Goal: Communication & Community: Participate in discussion

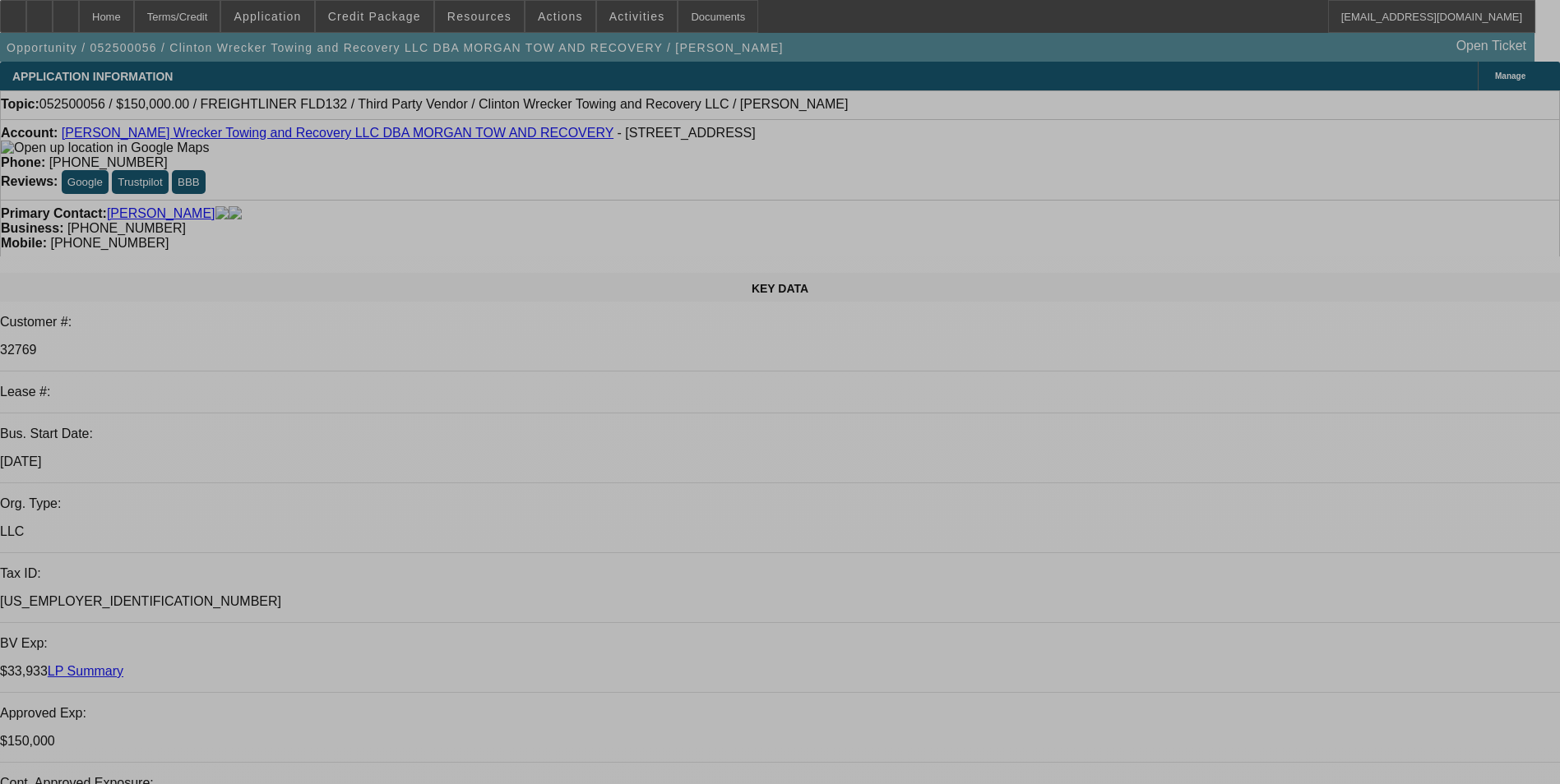
select select "0"
select select "2"
select select "0"
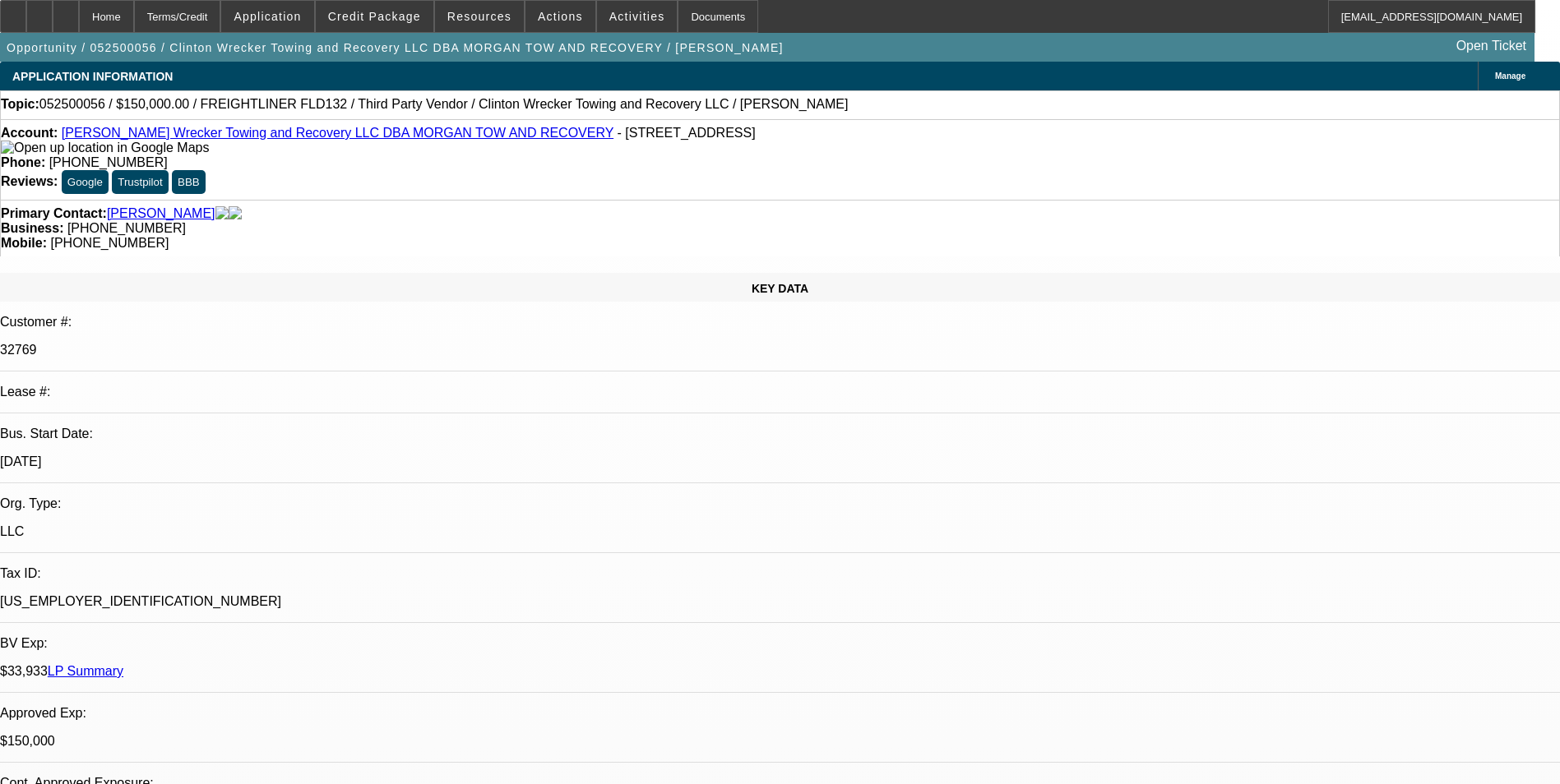
select select "0"
select select "2"
select select "0"
select select "0.1"
select select "0"
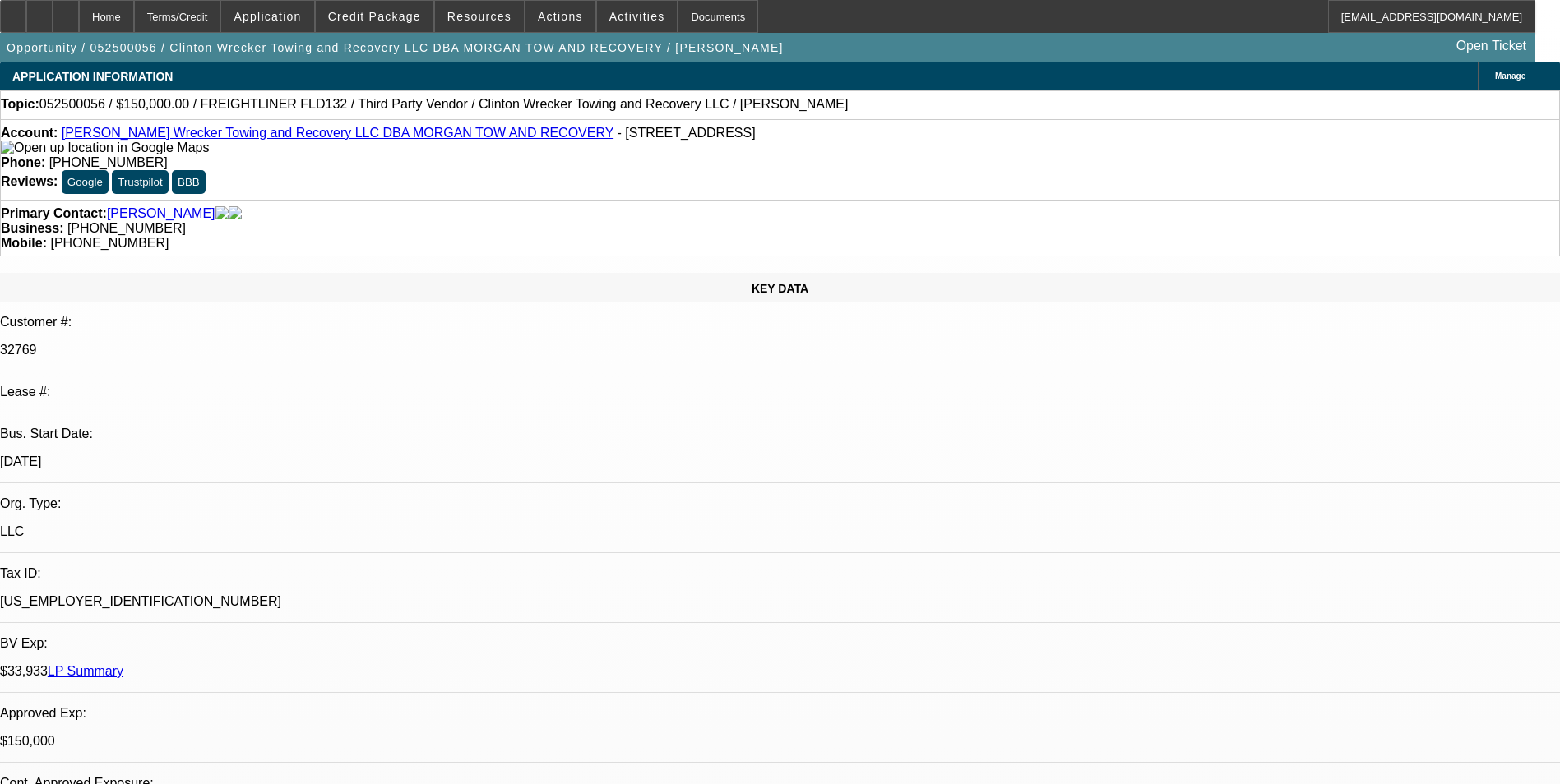
select select "0"
select select "1"
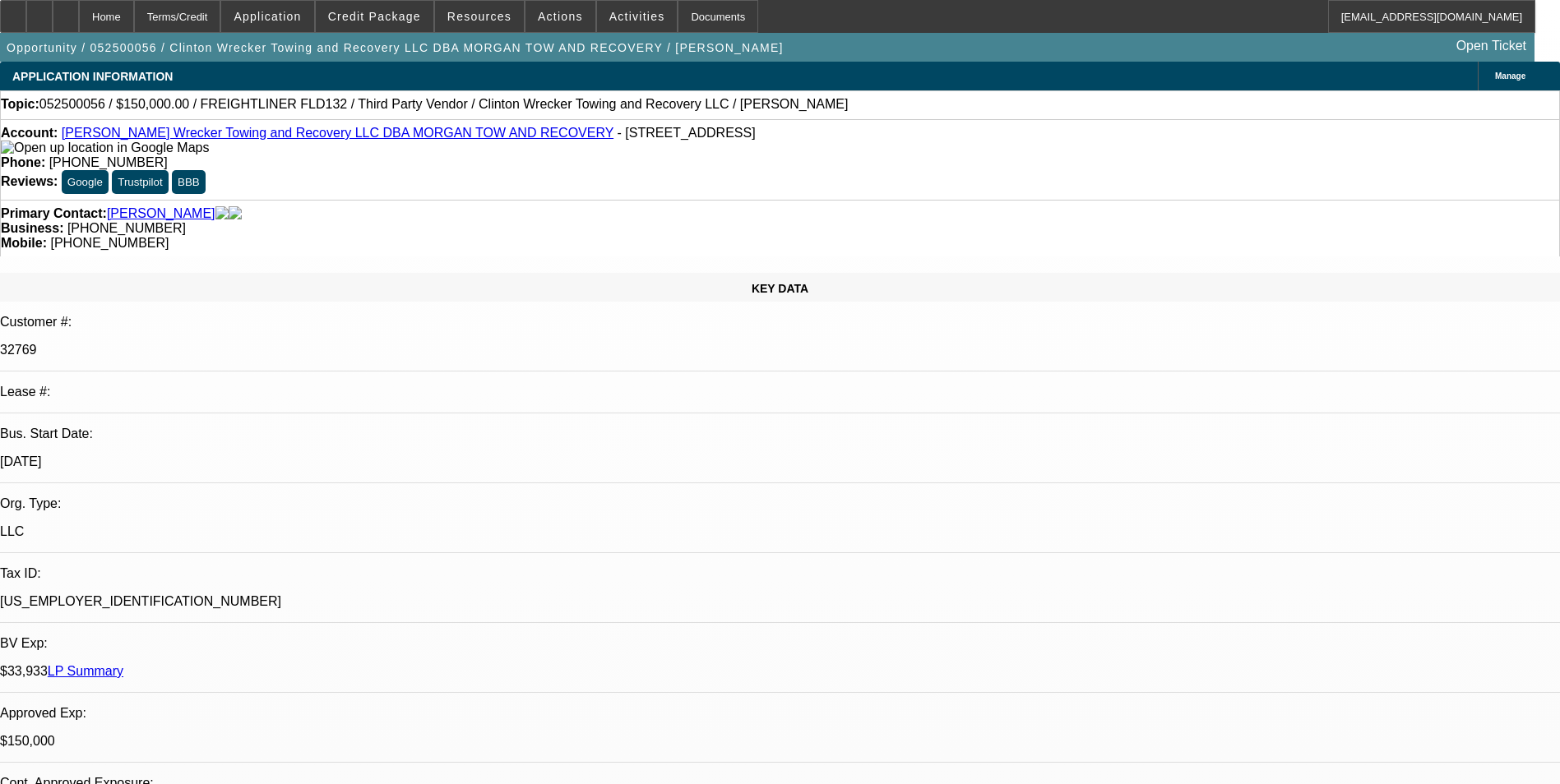
select select "2"
select select "6"
select select "1"
select select "2"
select select "6"
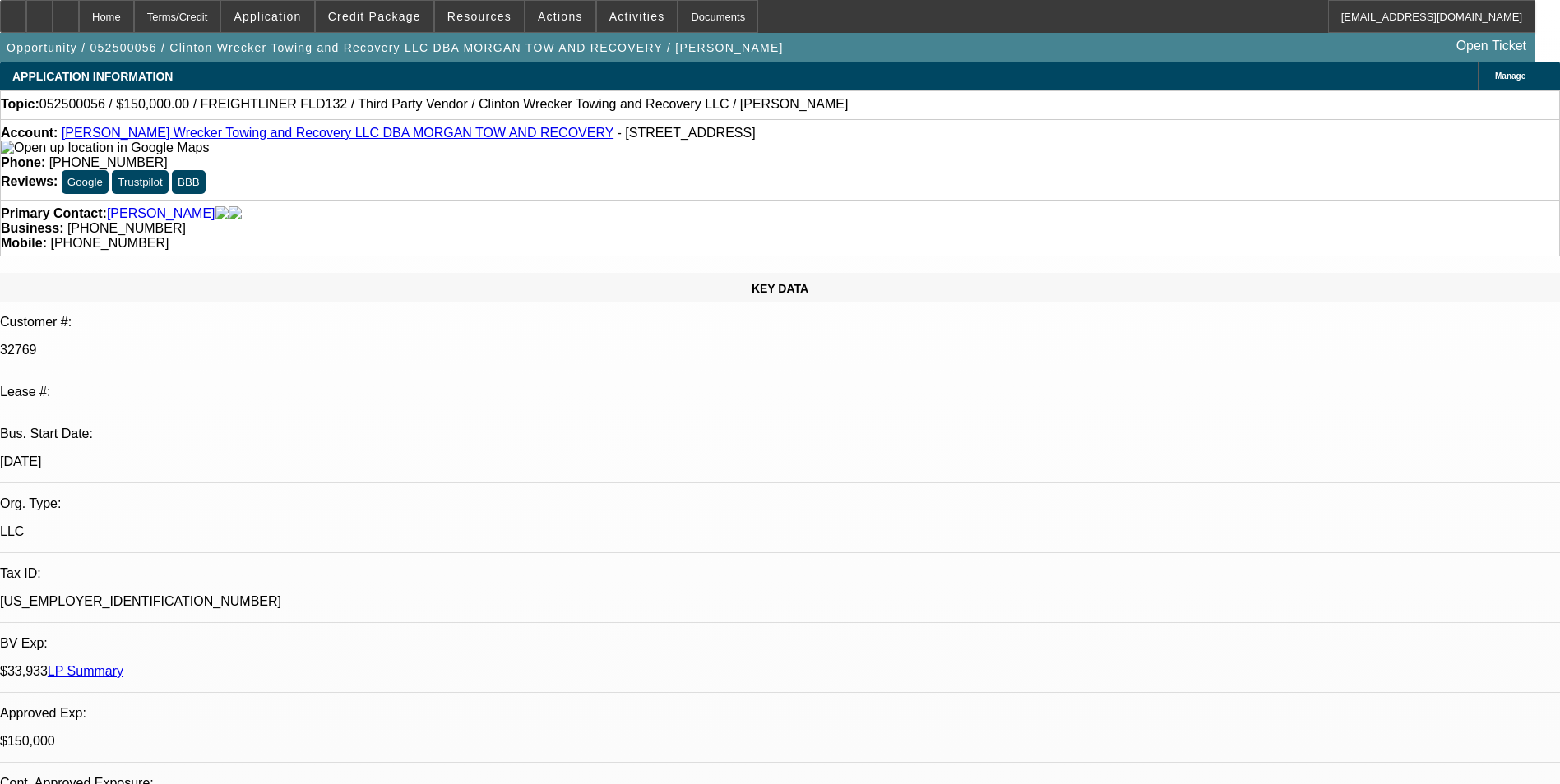
select select "1"
select select "2"
select select "6"
select select "1"
select select "2"
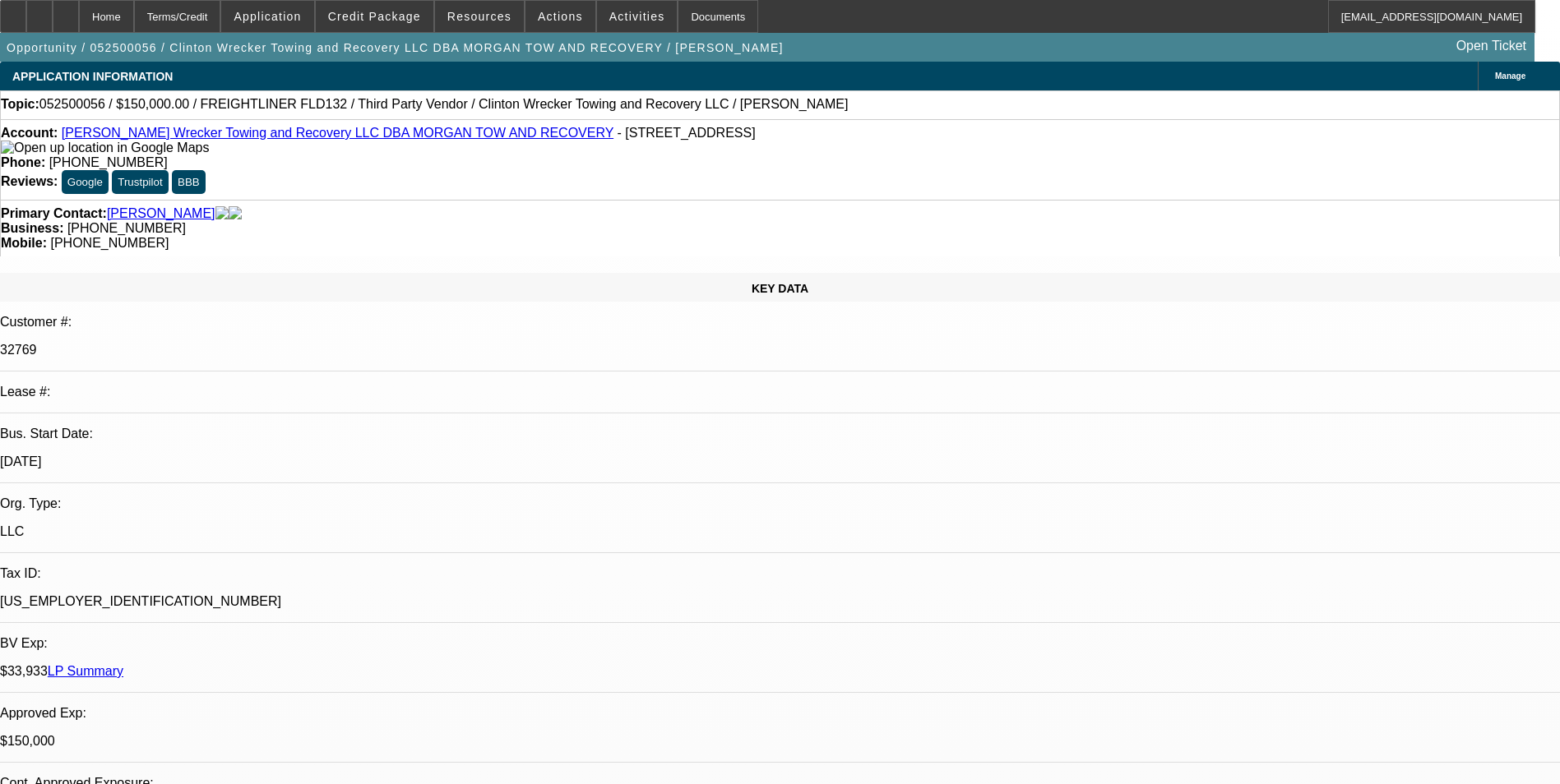
select select "6"
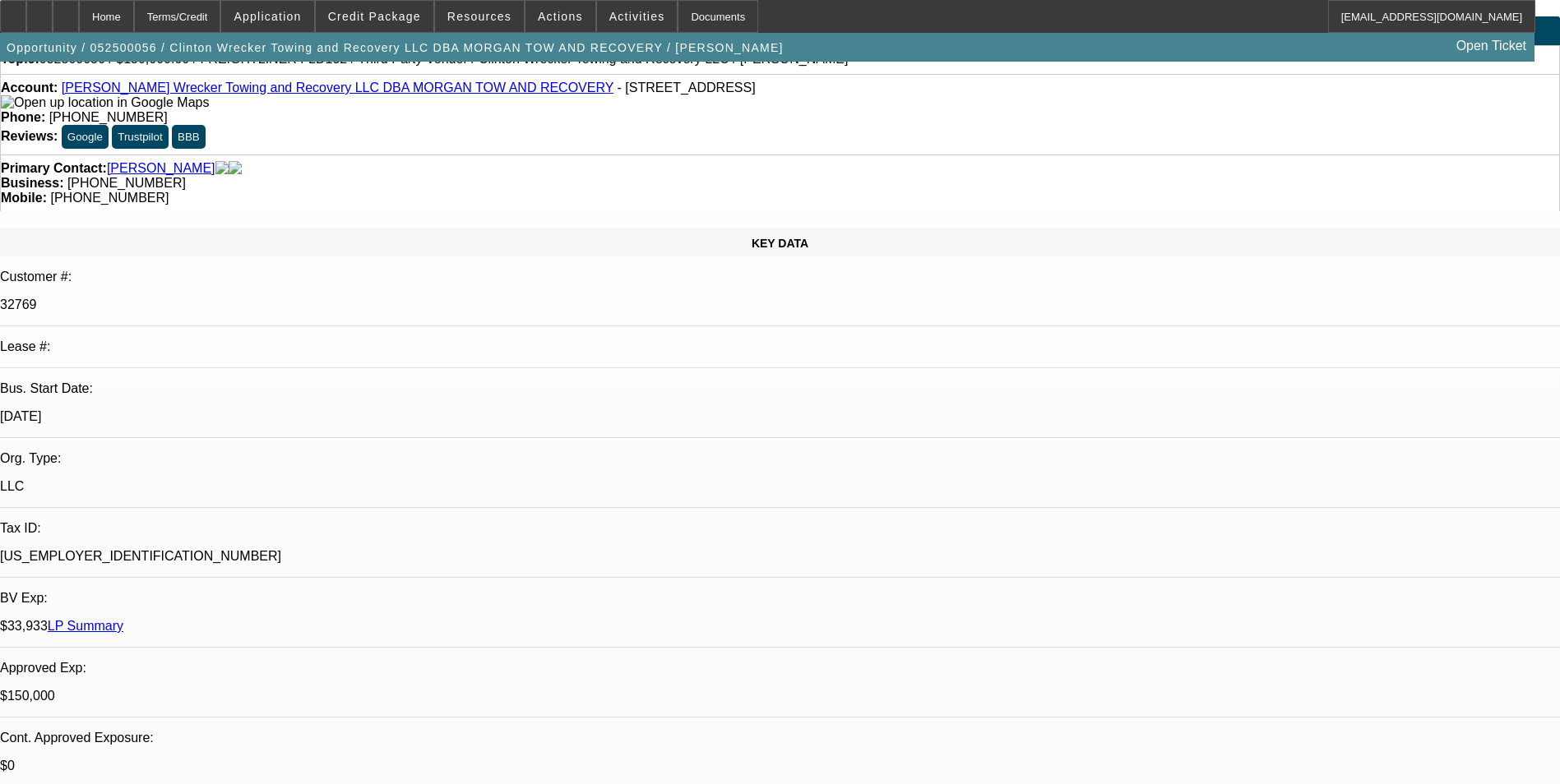
scroll to position [83, 0]
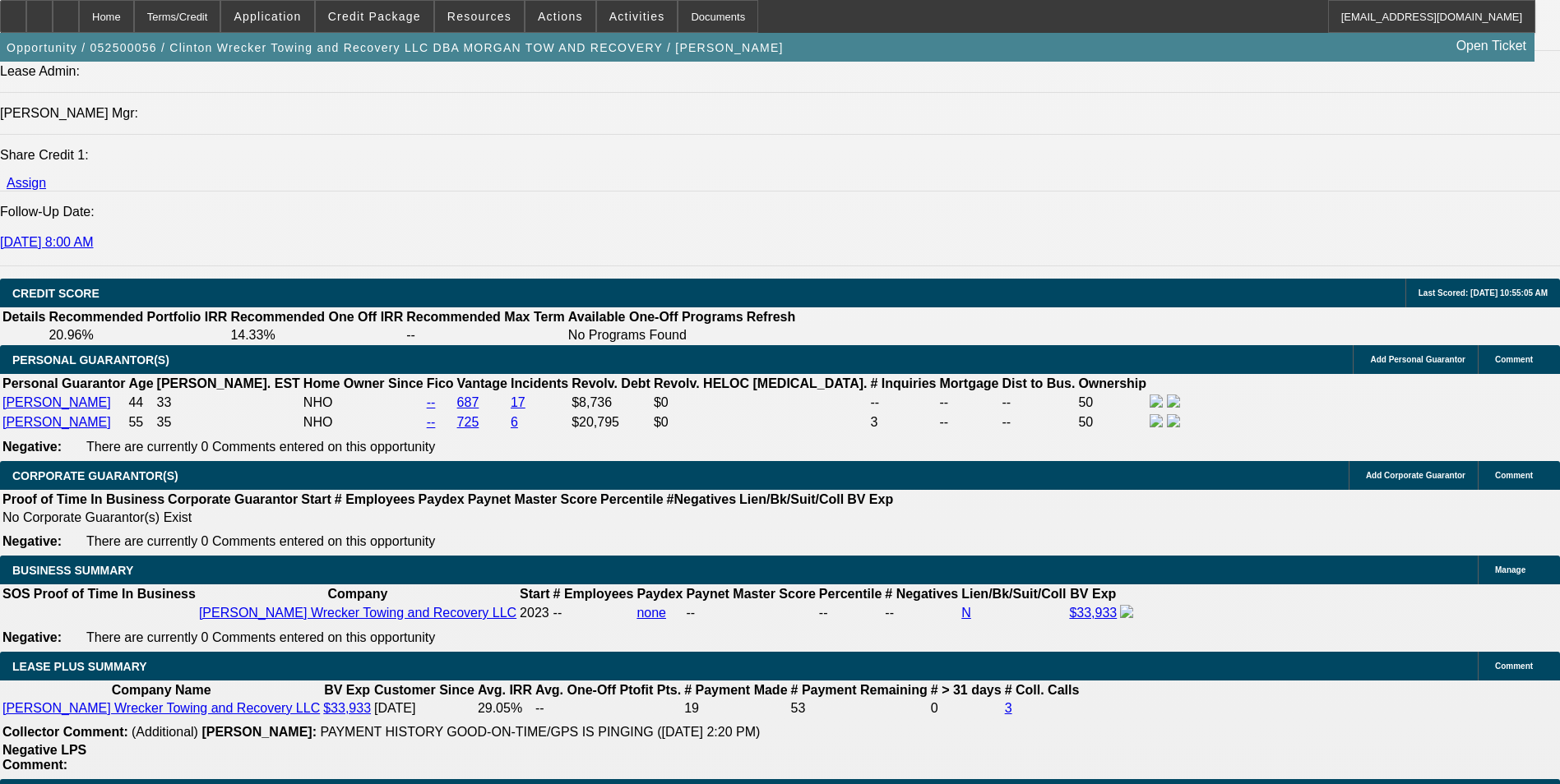
scroll to position [1973, 0]
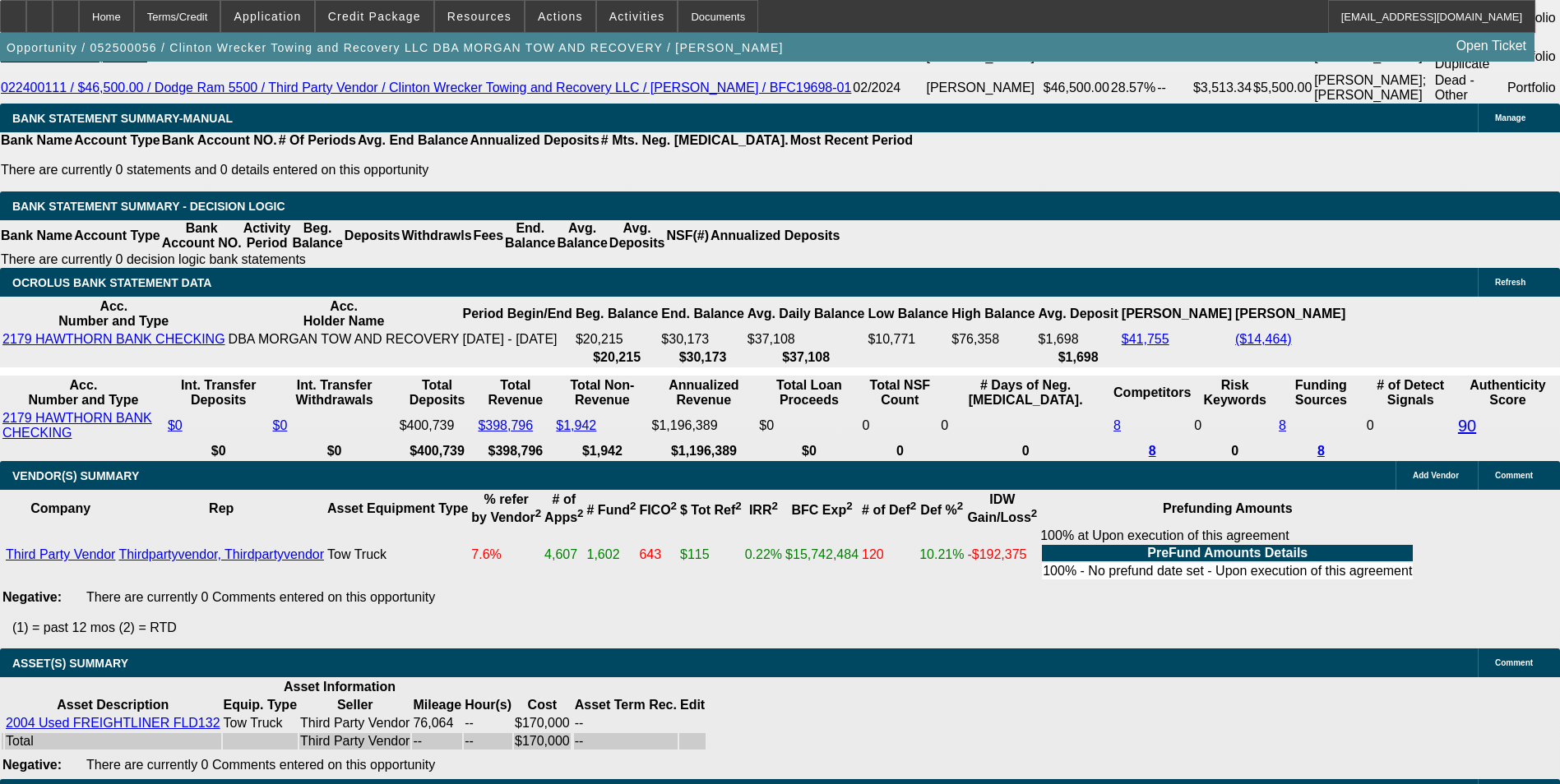
scroll to position [3348, 0]
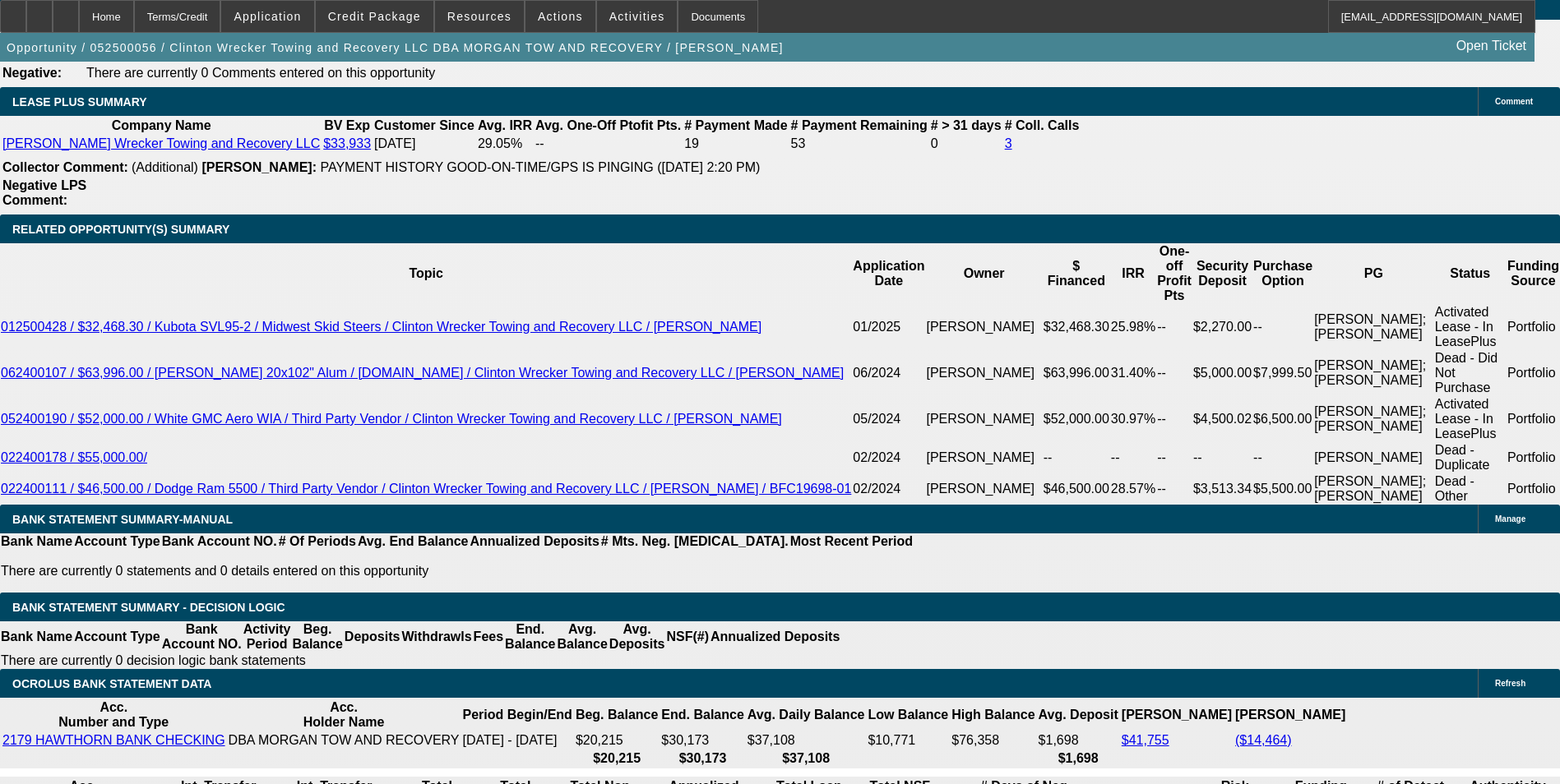
scroll to position [2691, 0]
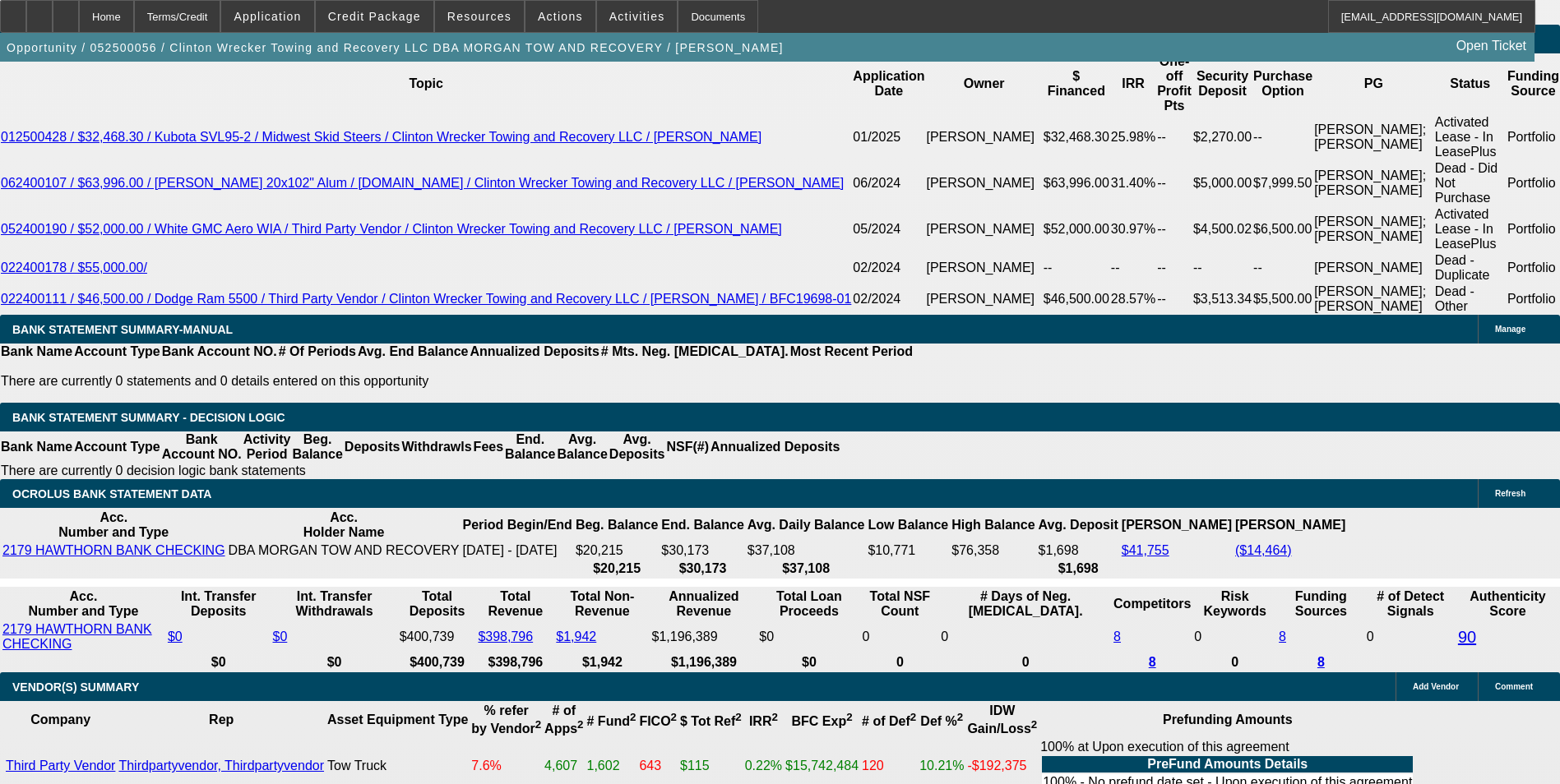
scroll to position [2855, 0]
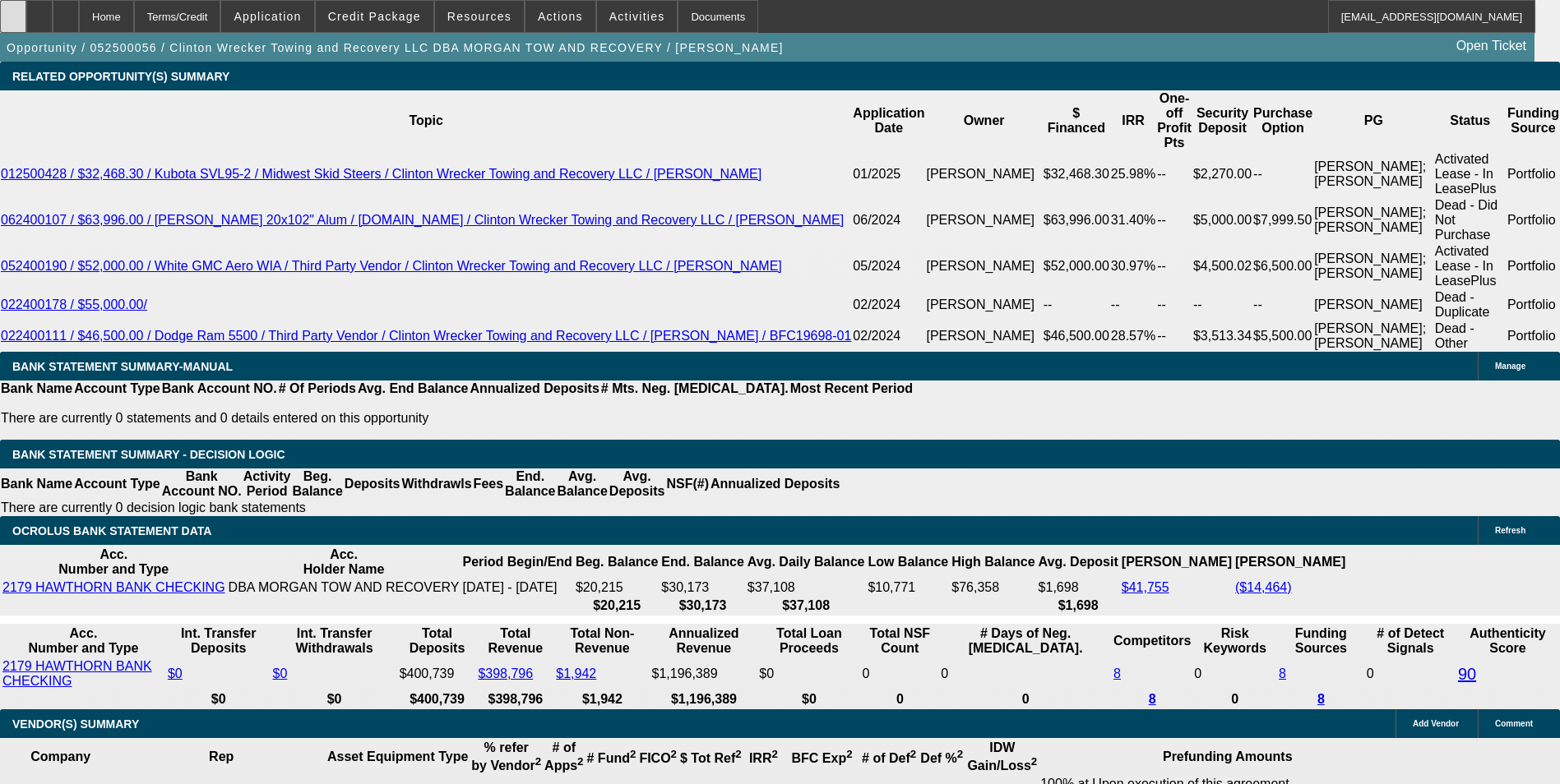
click at [26, 20] on div at bounding box center [12, 16] width 26 height 33
